Goal: Task Accomplishment & Management: Manage account settings

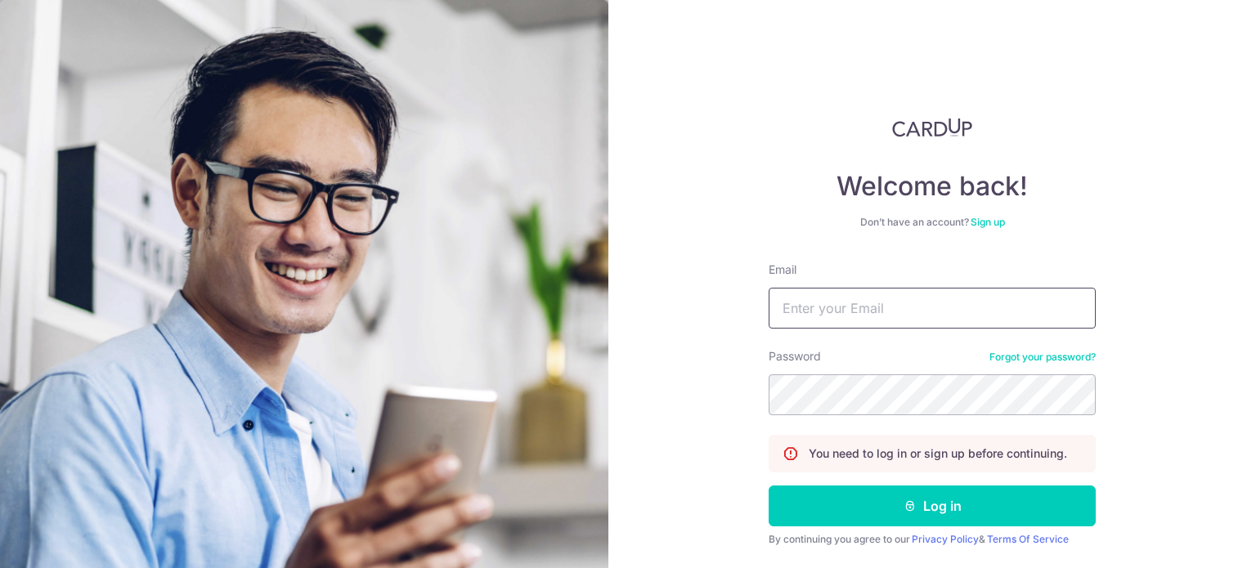
drag, startPoint x: 0, startPoint y: 0, endPoint x: 837, endPoint y: 307, distance: 891.2
click at [837, 307] on input "Email" at bounding box center [932, 308] width 327 height 41
type input "[EMAIL_ADDRESS][DOMAIN_NAME]"
click at [769, 486] on button "Log in" at bounding box center [932, 506] width 327 height 41
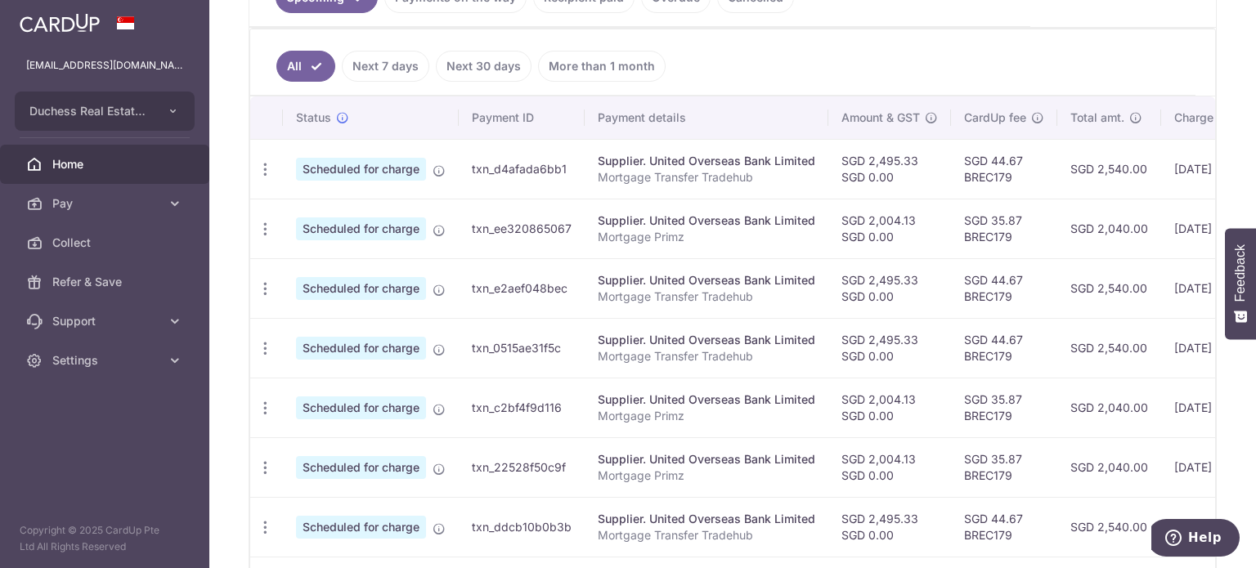
scroll to position [0, 274]
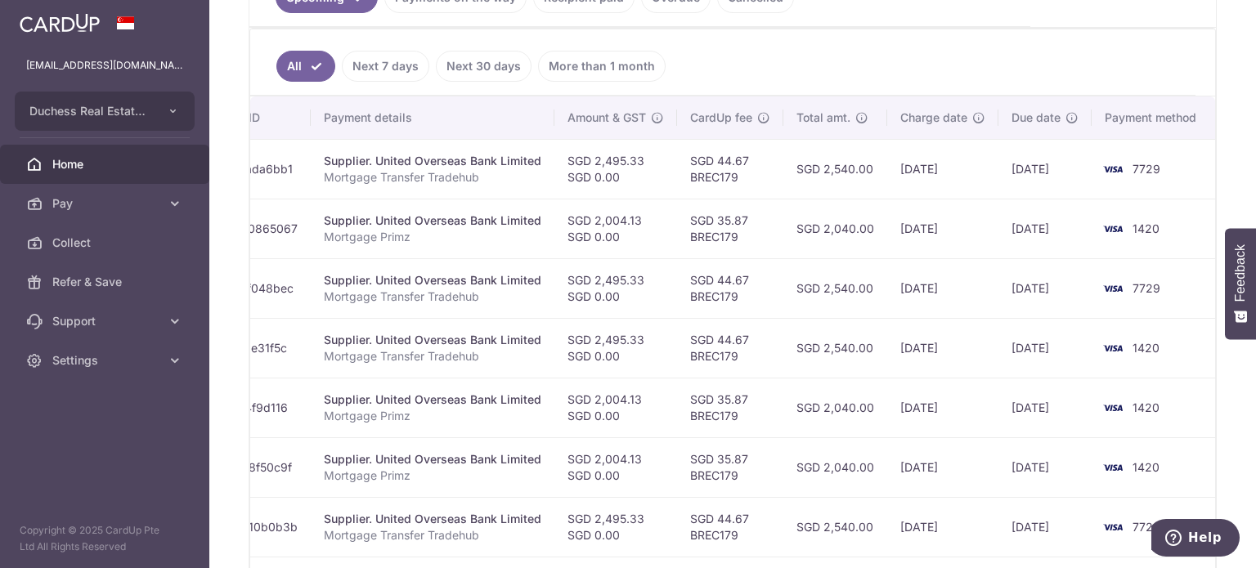
drag, startPoint x: 901, startPoint y: 294, endPoint x: 987, endPoint y: 320, distance: 90.6
click at [988, 320] on tbody "Update payment Cancel payment Scheduled for charge txn_d4afada6bb1 Supplier. Un…" at bounding box center [596, 437] width 1240 height 597
click at [909, 333] on td "[DATE]" at bounding box center [942, 348] width 111 height 60
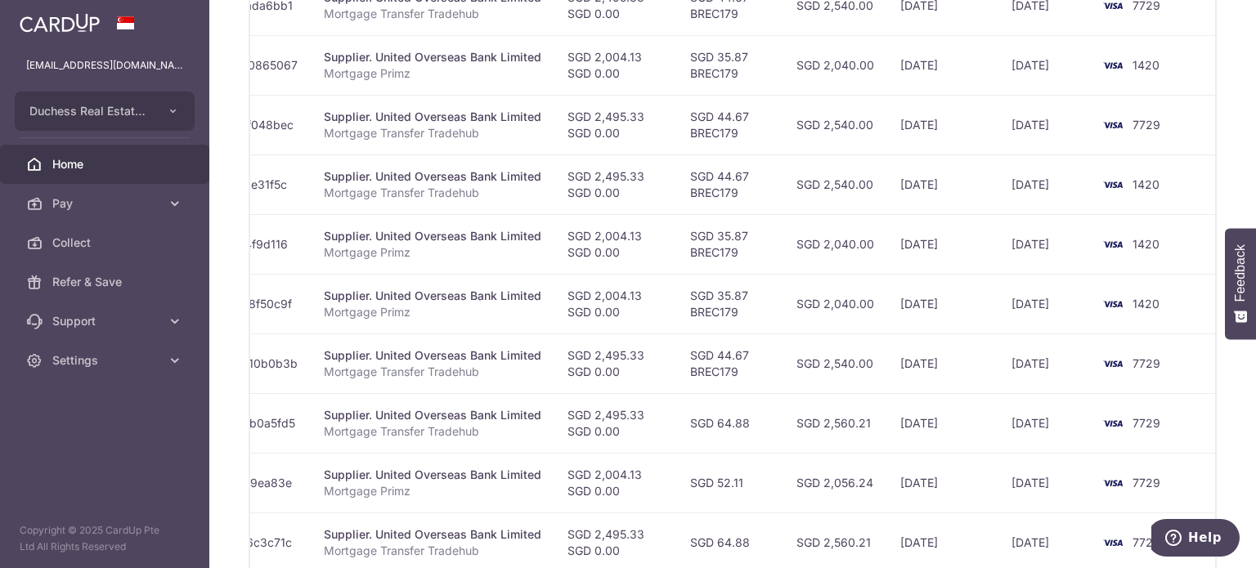
scroll to position [700, 0]
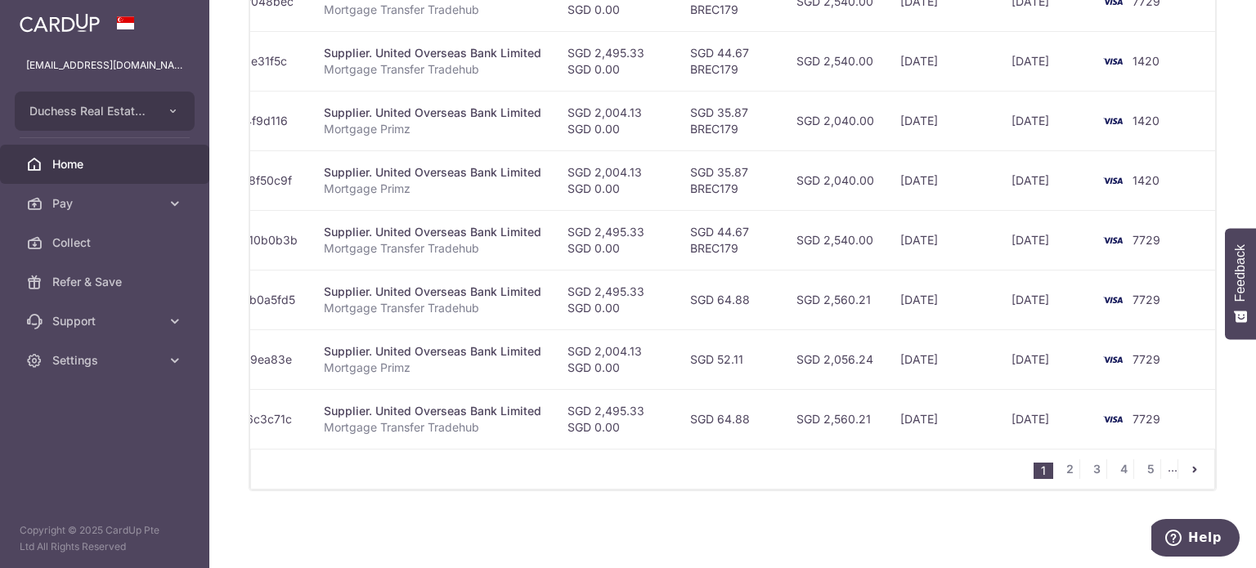
click at [381, 457] on div "1 2 3 4 5 ..." at bounding box center [732, 469] width 965 height 41
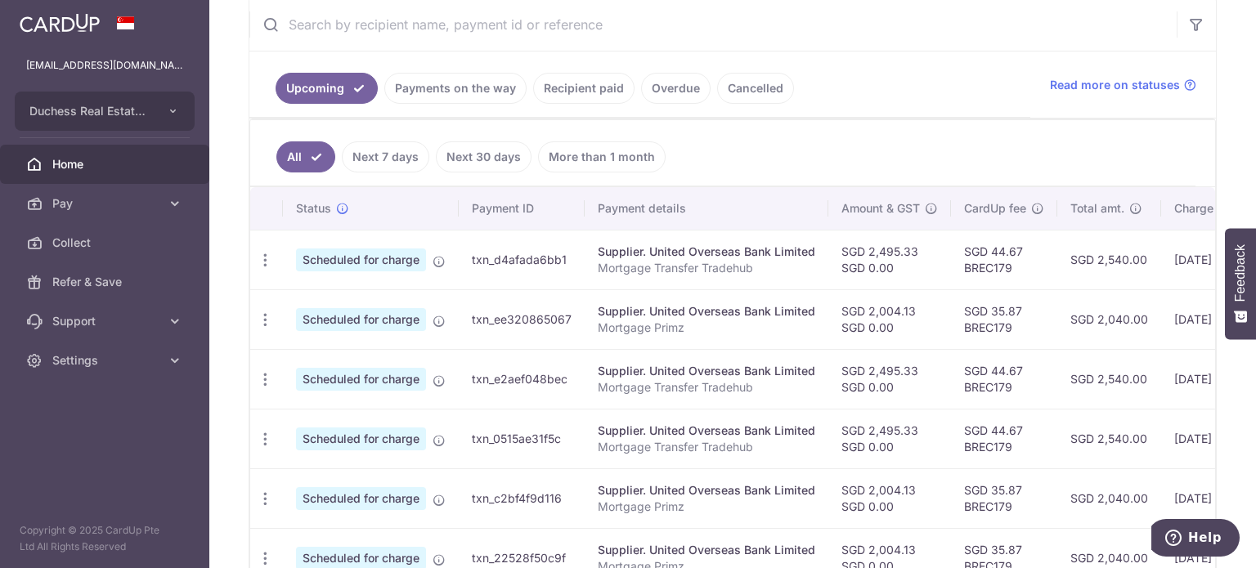
scroll to position [373, 0]
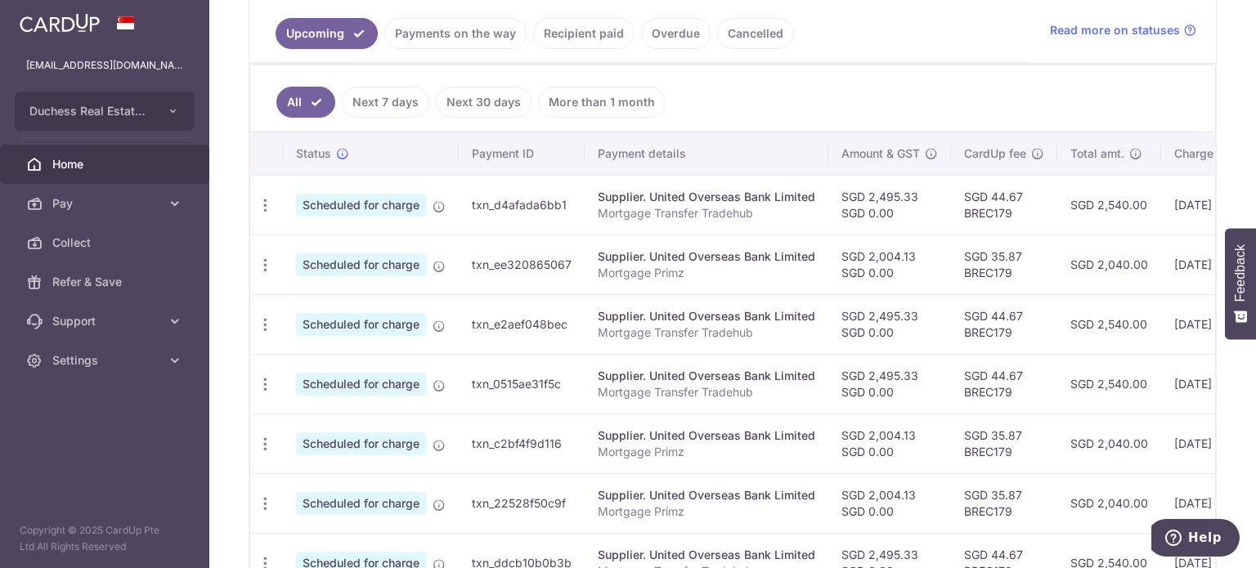
click at [609, 363] on td "Supplier. United Overseas Bank Limited Mortgage Transfer Tradehub" at bounding box center [707, 384] width 244 height 60
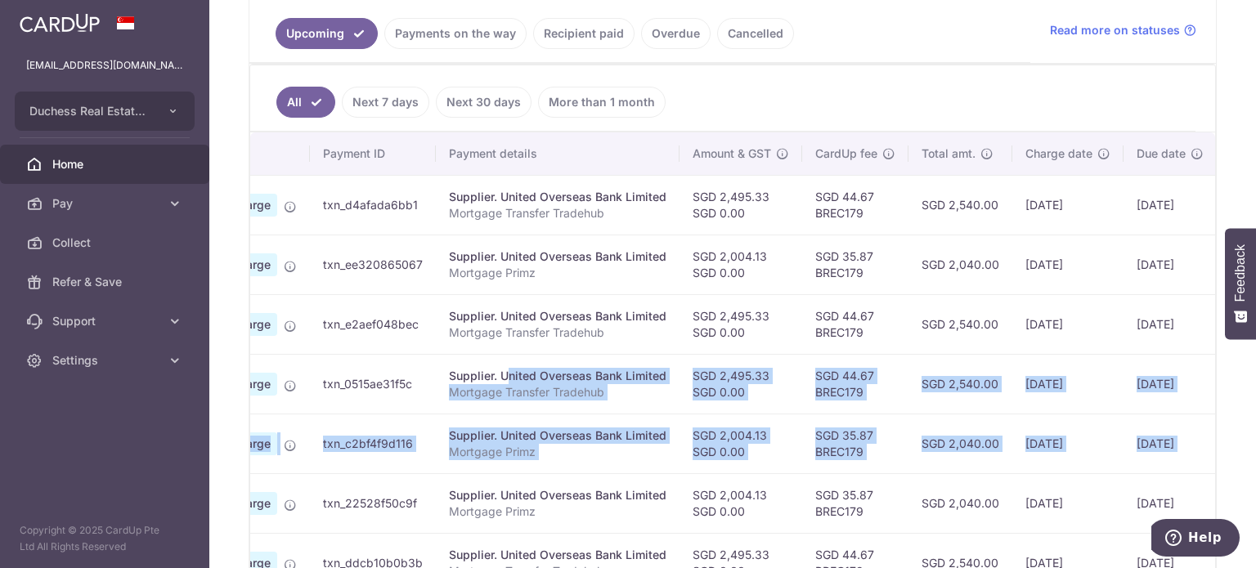
scroll to position [0, 218]
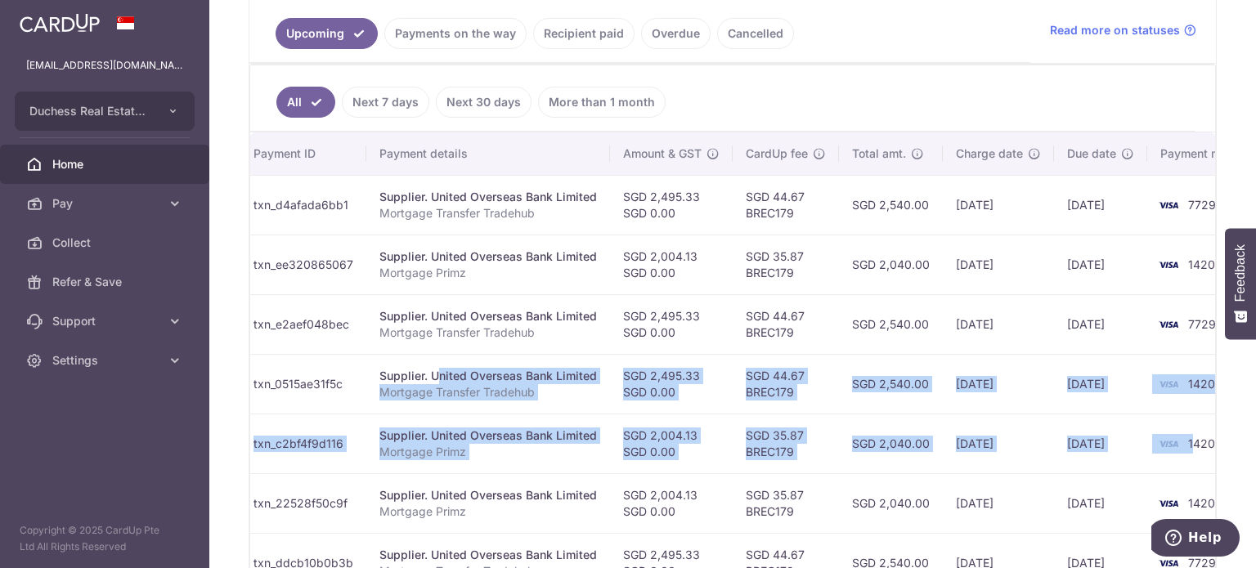
drag, startPoint x: 611, startPoint y: 362, endPoint x: 1027, endPoint y: 413, distance: 419.5
click at [1027, 413] on tbody "Update payment Cancel payment Scheduled for charge txn_d4afada6bb1 Supplier. Un…" at bounding box center [652, 473] width 1240 height 597
click at [898, 402] on td "SGD 2,540.00" at bounding box center [891, 384] width 104 height 60
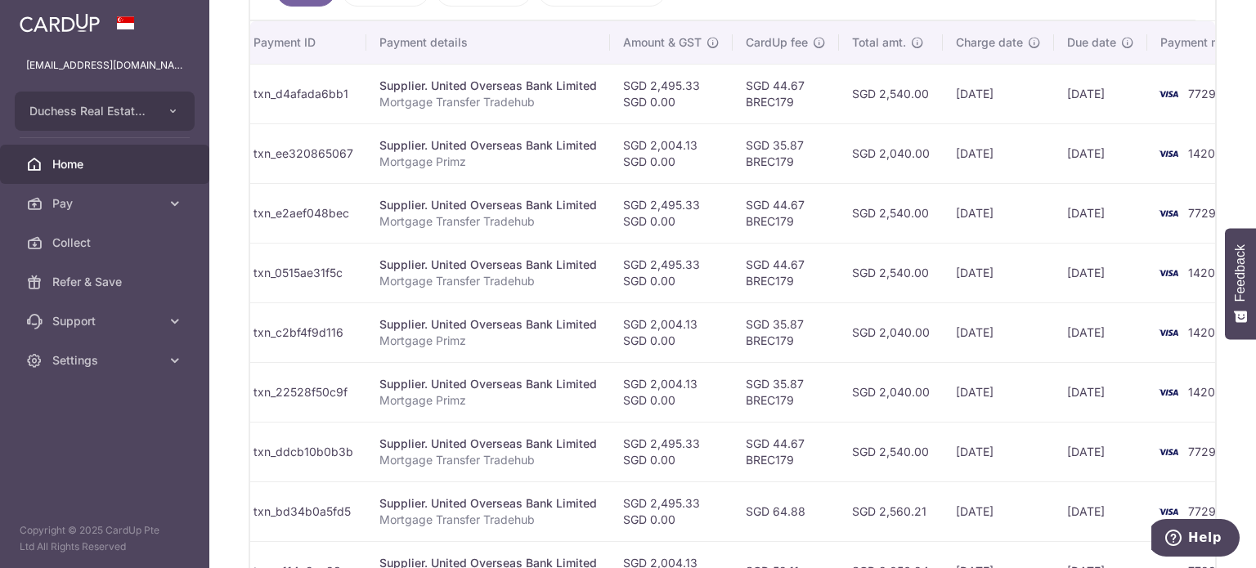
scroll to position [537, 0]
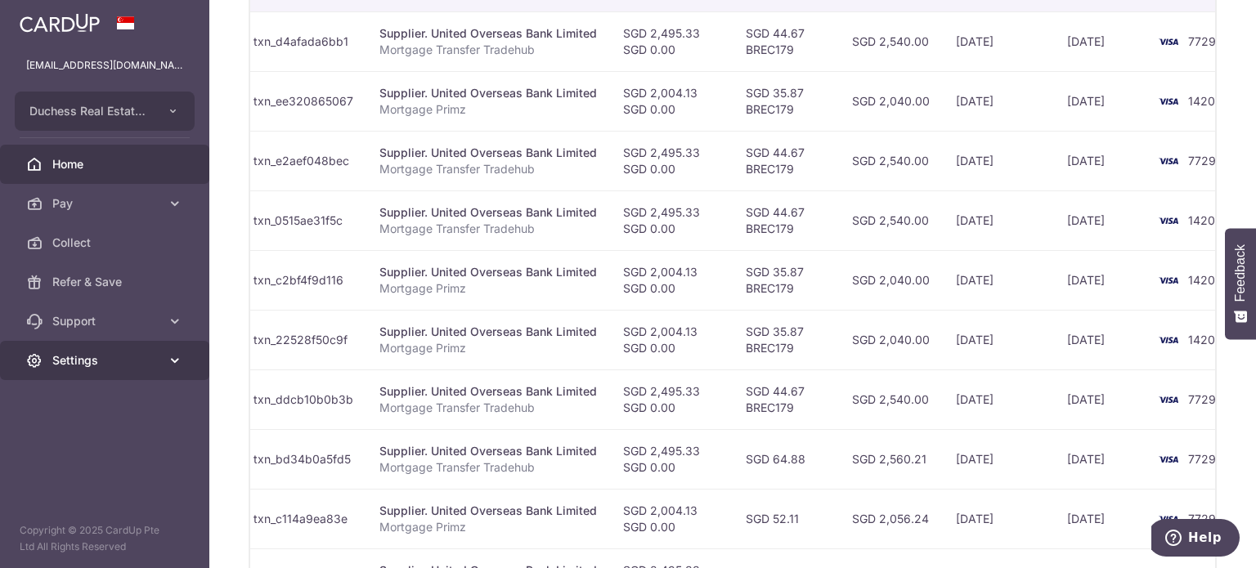
click at [160, 371] on link "Settings" at bounding box center [104, 360] width 209 height 39
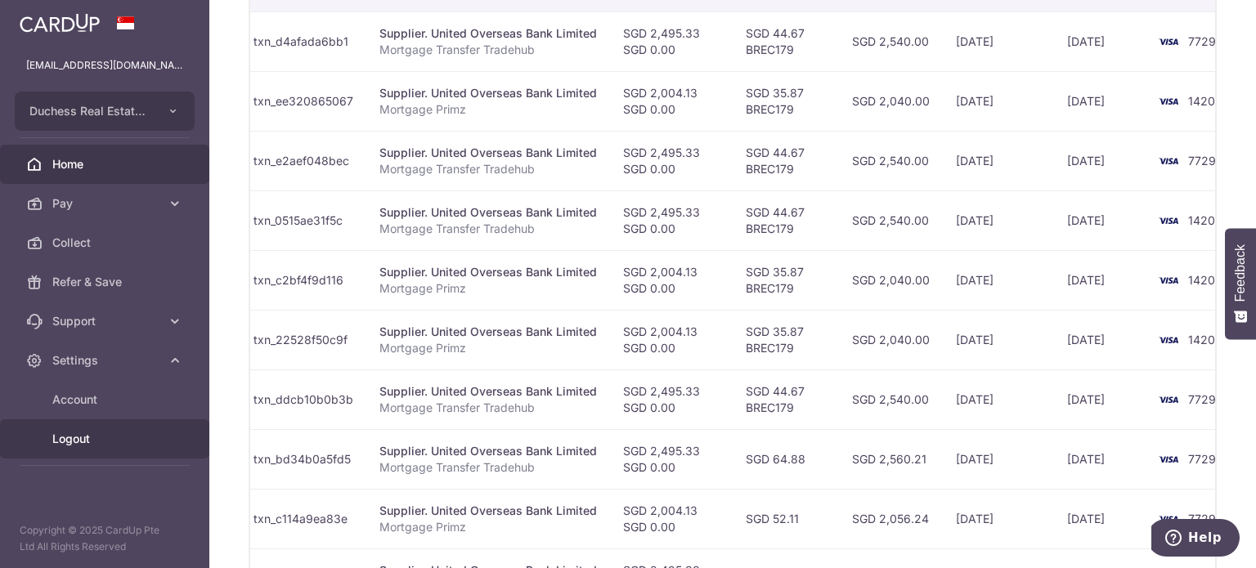
click at [86, 436] on span "Logout" at bounding box center [106, 439] width 108 height 16
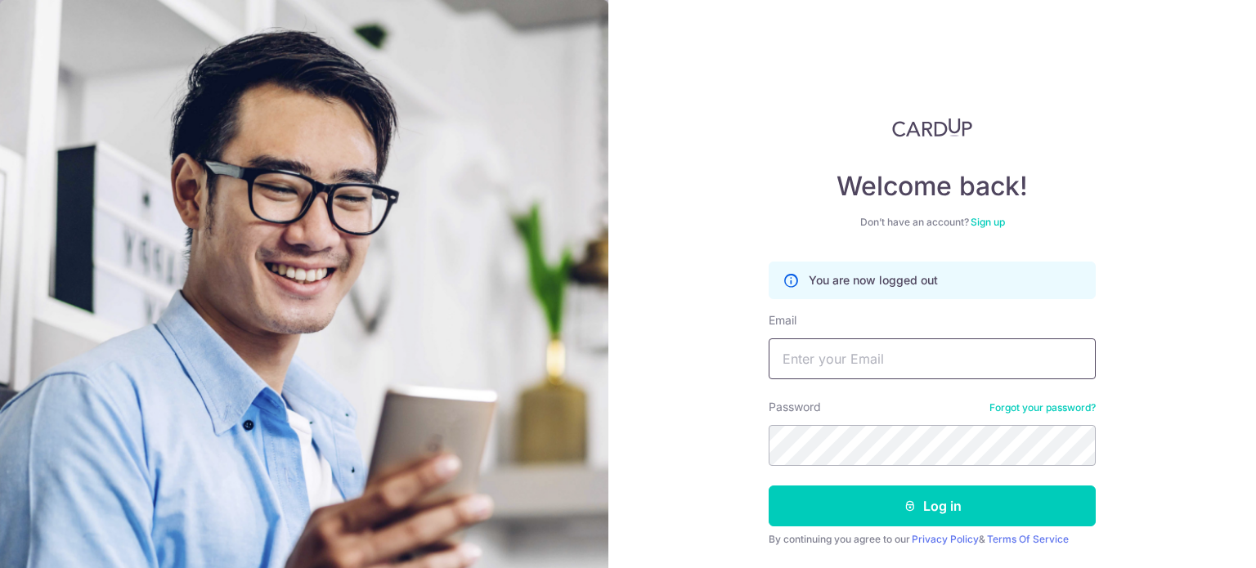
click at [811, 375] on input "Email" at bounding box center [932, 359] width 327 height 41
type input "benjamincheongkw1993@gmail.com"
click at [769, 486] on button "Log in" at bounding box center [932, 506] width 327 height 41
